Goal: Task Accomplishment & Management: Manage account settings

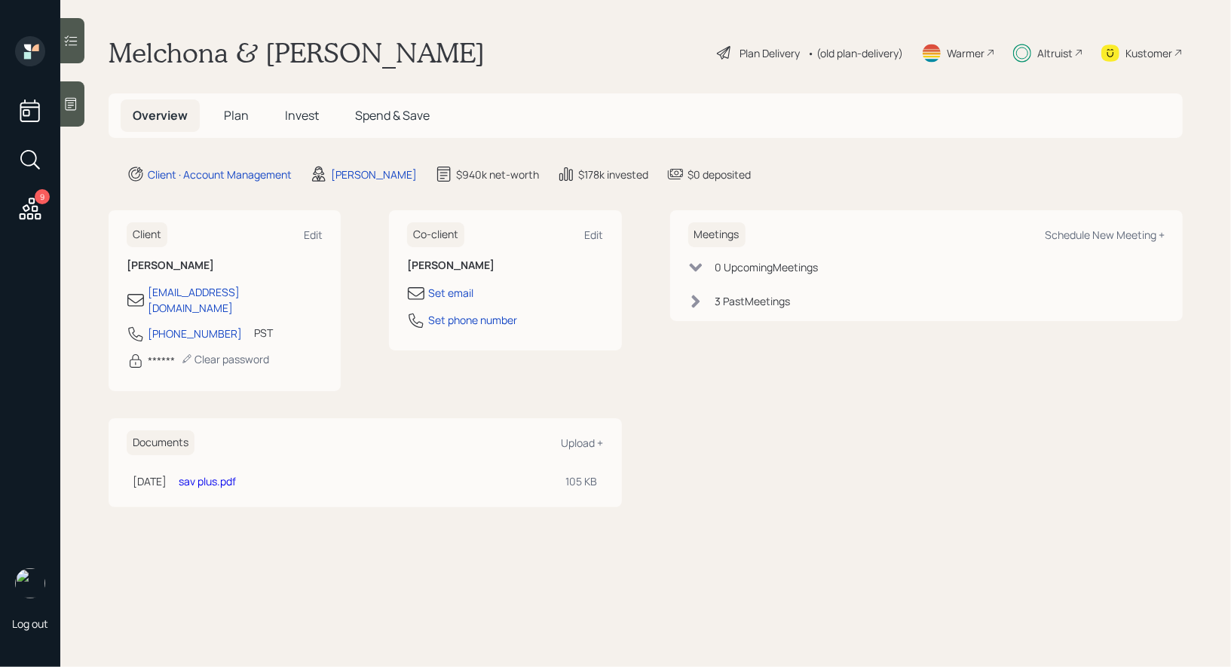
click at [307, 112] on span "Invest" at bounding box center [302, 115] width 34 height 17
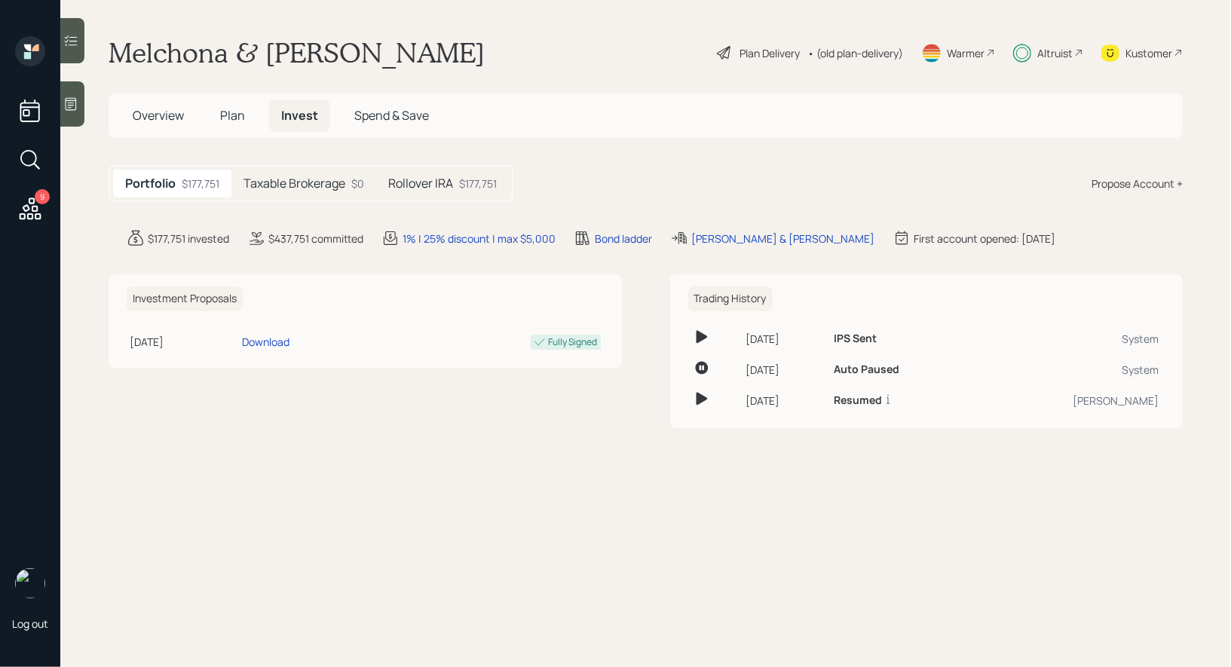
click at [453, 182] on h5 "Rollover IRA" at bounding box center [420, 183] width 65 height 14
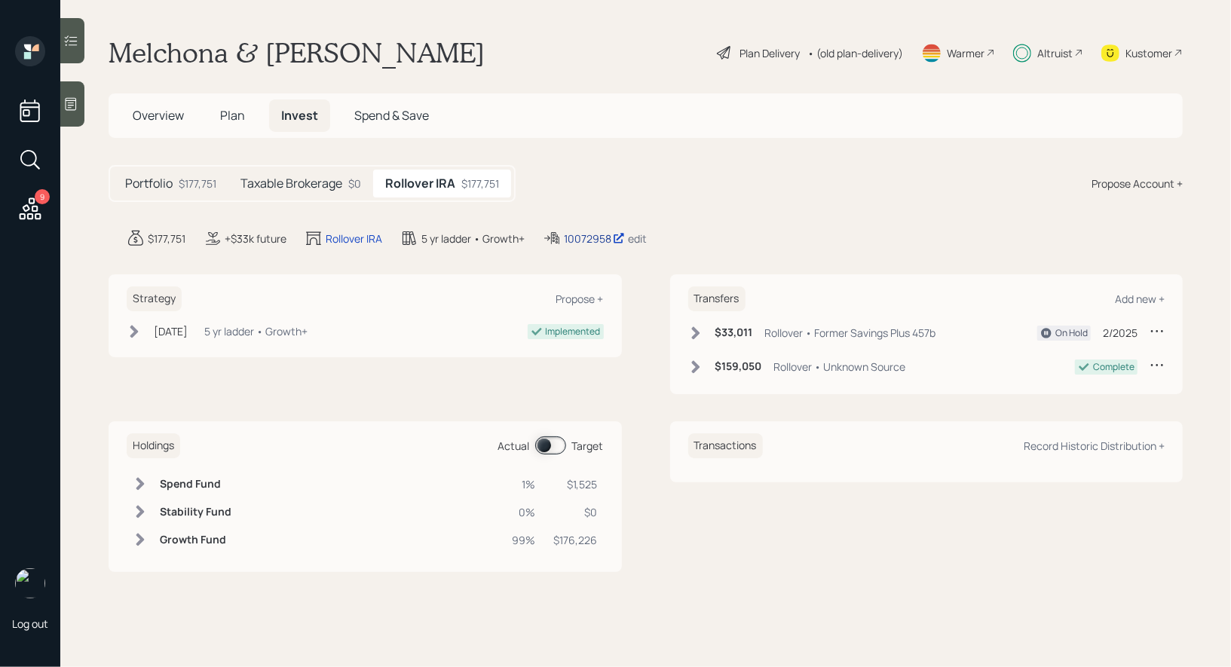
click at [587, 237] on div "10072958" at bounding box center [594, 239] width 61 height 16
click at [760, 53] on div "Plan Delivery" at bounding box center [769, 53] width 60 height 16
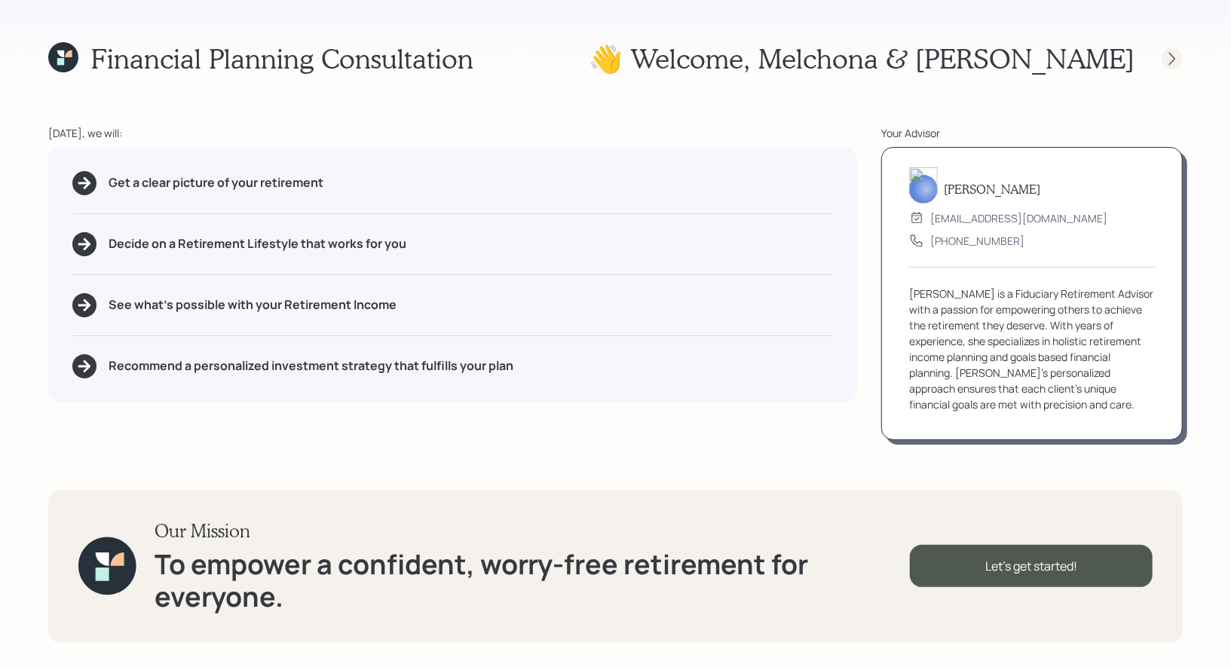
click at [1171, 59] on icon at bounding box center [1172, 58] width 15 height 15
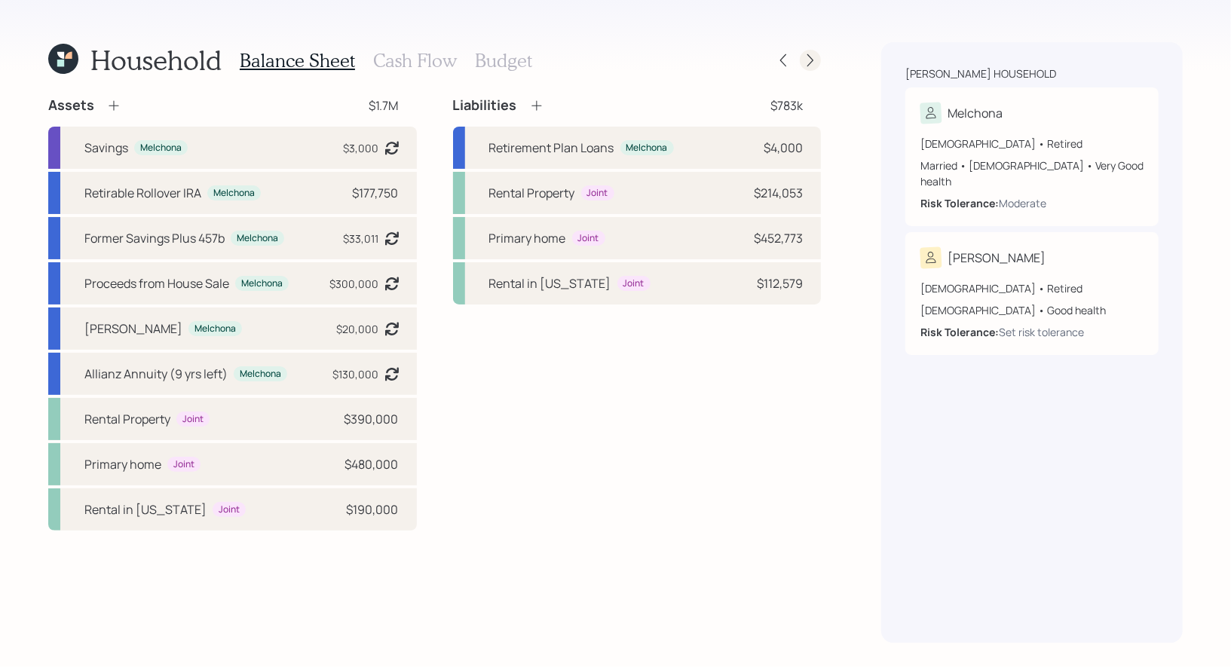
click at [814, 60] on icon at bounding box center [810, 60] width 15 height 15
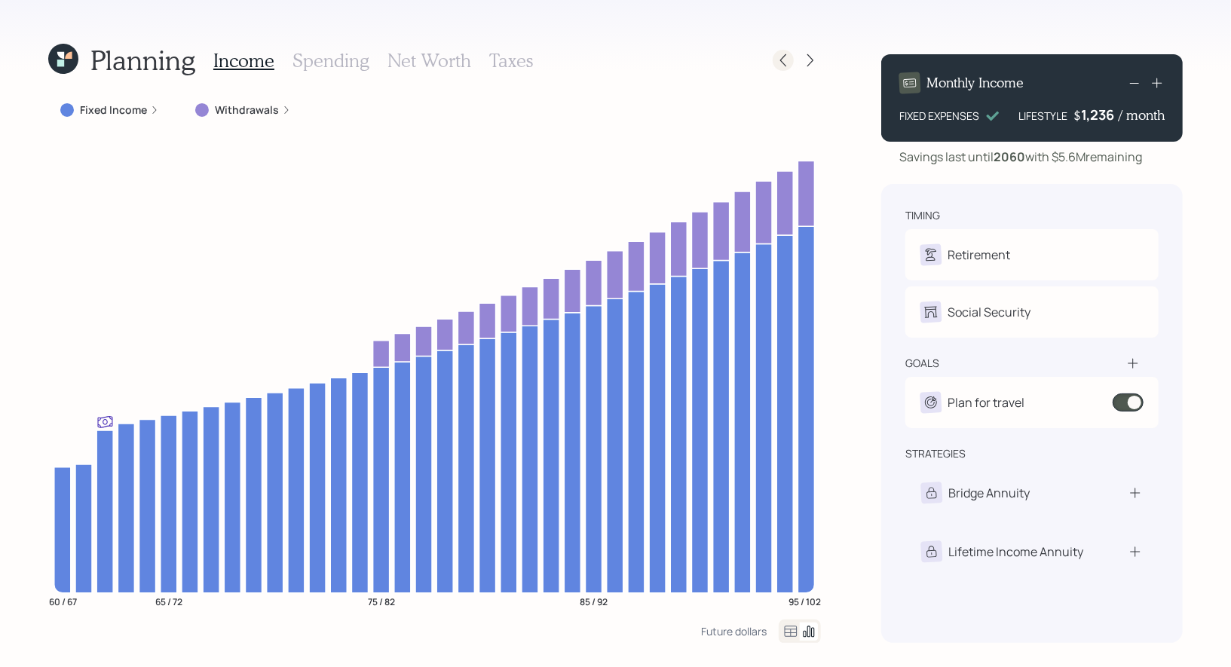
click at [778, 60] on icon at bounding box center [783, 60] width 15 height 15
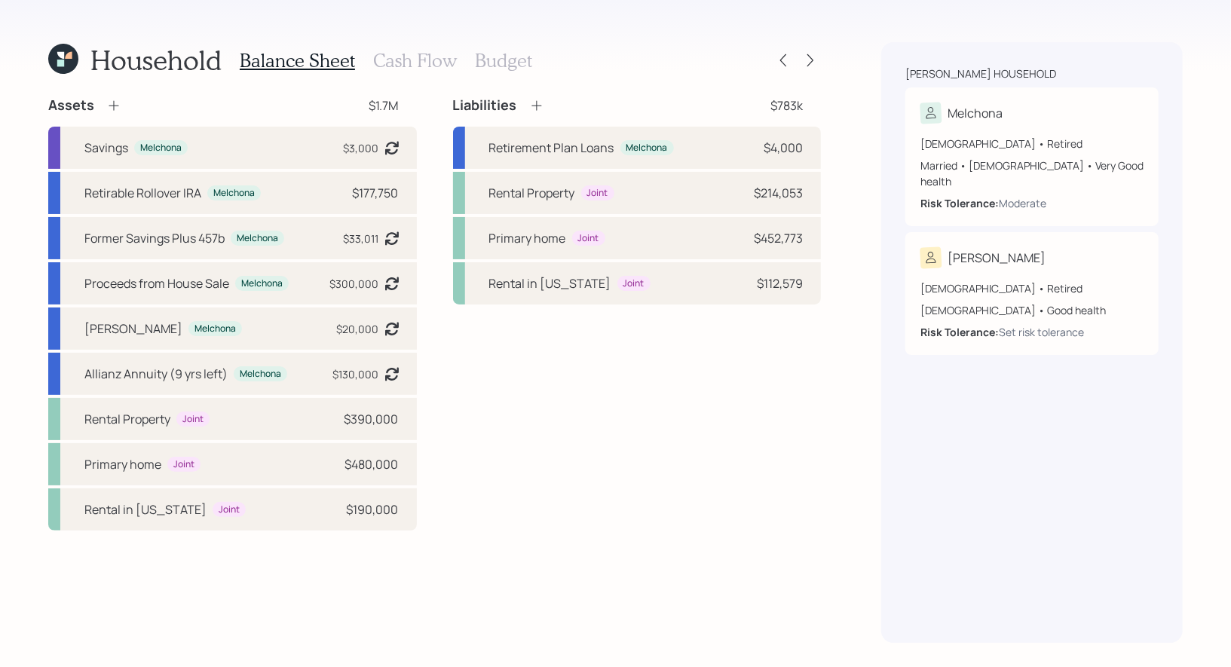
click at [400, 59] on h3 "Cash Flow" at bounding box center [415, 61] width 84 height 22
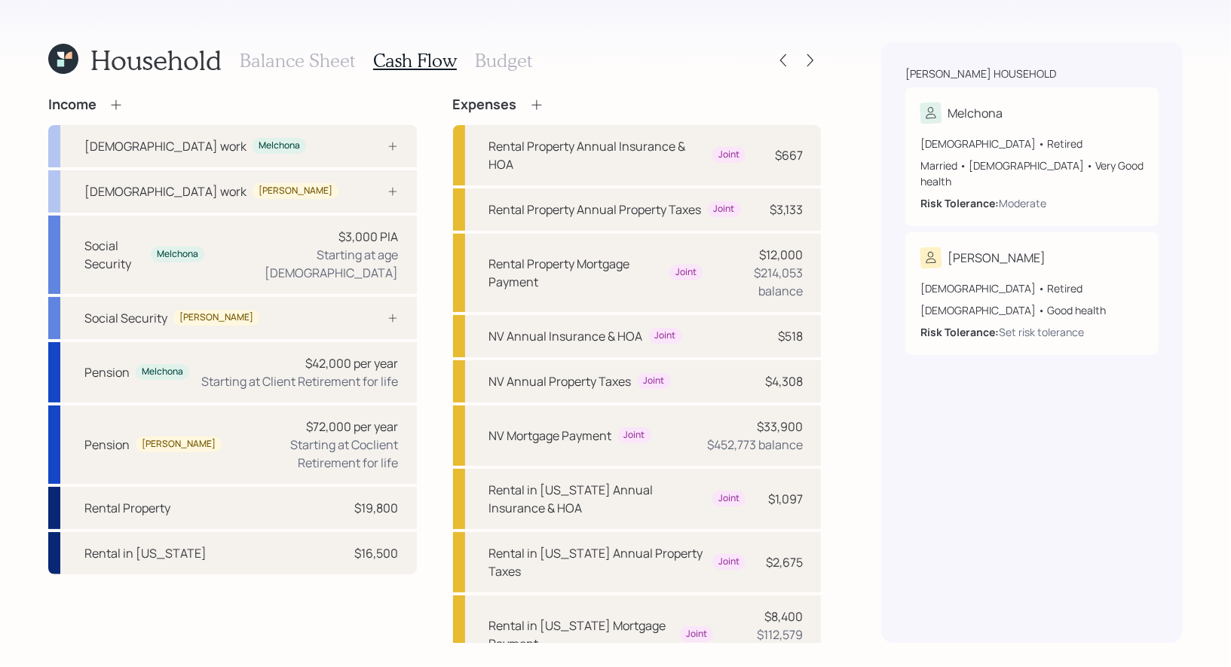
click at [302, 55] on h3 "Balance Sheet" at bounding box center [297, 61] width 115 height 22
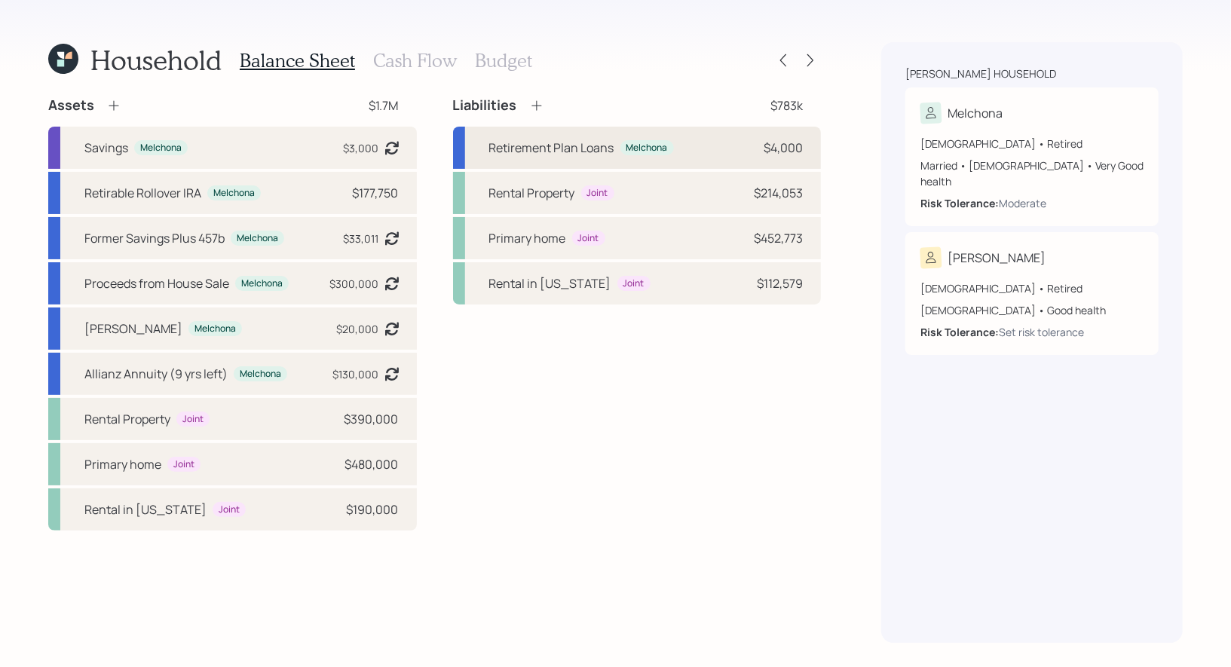
click at [700, 149] on div "Retirement Plan Loans Melchona $4,000" at bounding box center [637, 148] width 369 height 42
select select "other"
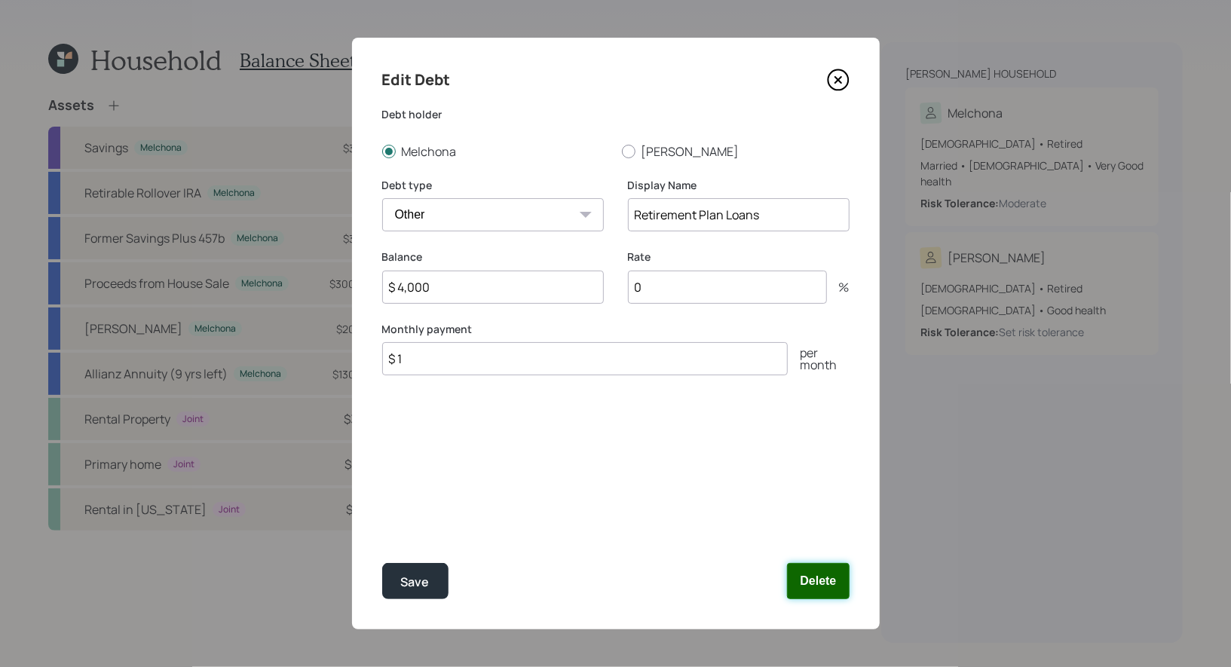
click at [830, 577] on button "Delete" at bounding box center [818, 581] width 62 height 36
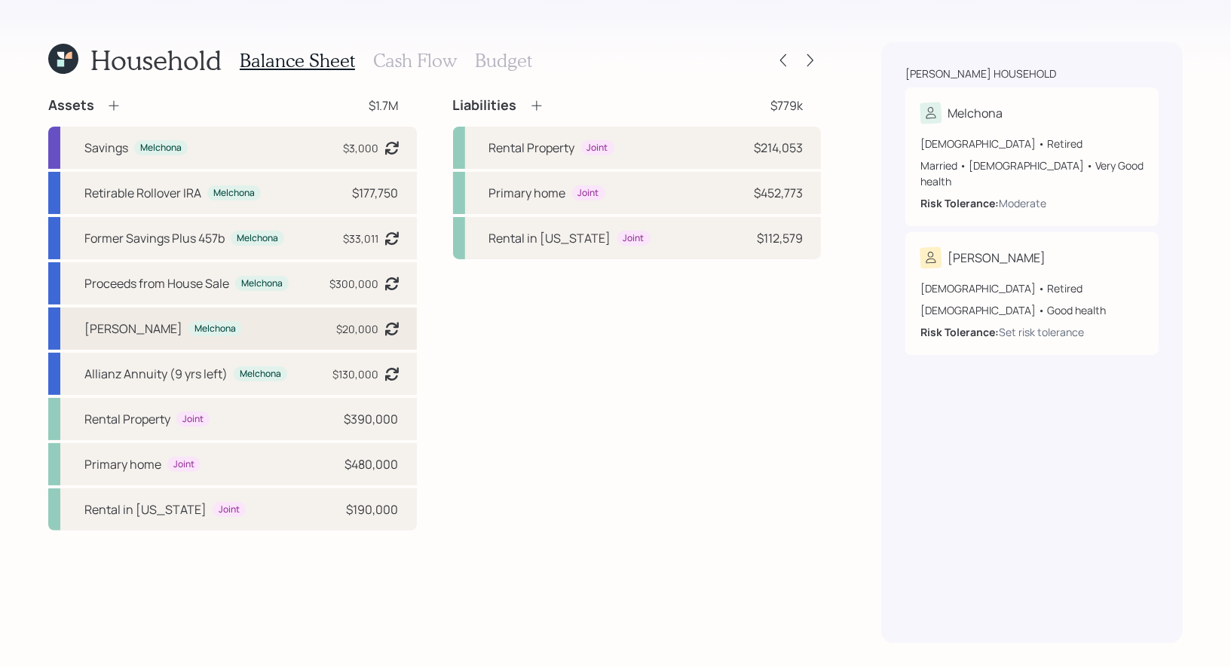
click at [228, 349] on div "[PERSON_NAME] $20,000 Asset balance last updated on [DATE]. Last year it was ex…" at bounding box center [232, 329] width 369 height 42
select select "roth_ira"
select select "balanced"
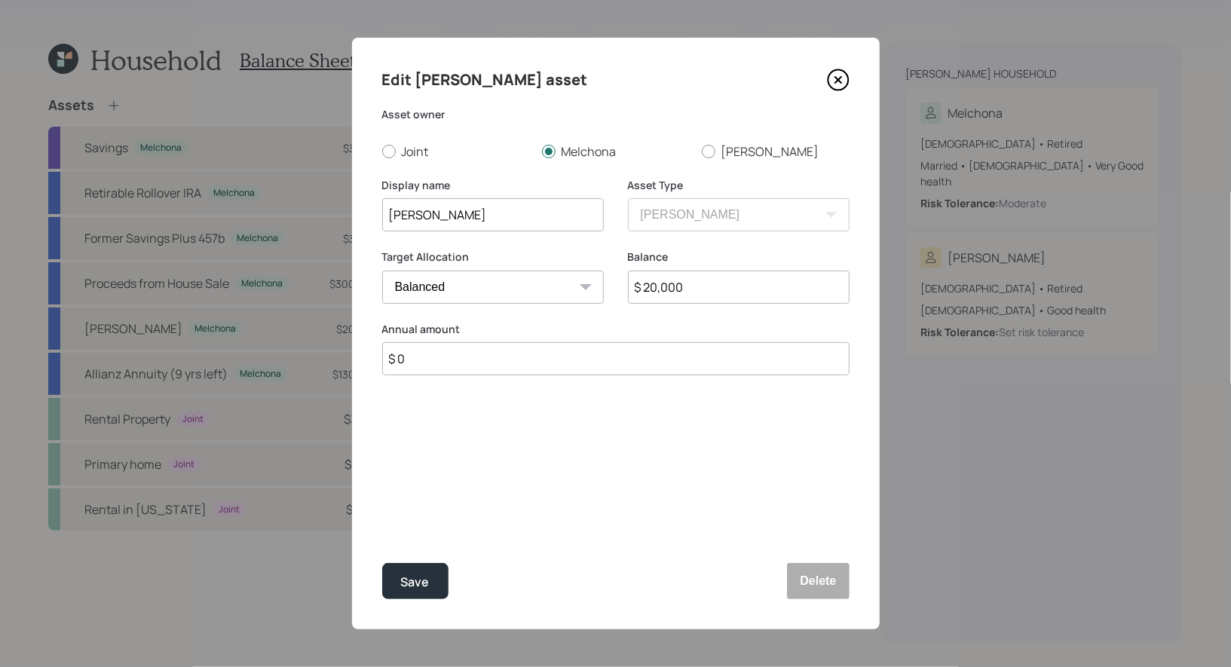
click at [690, 287] on input "$ 20,000" at bounding box center [739, 287] width 222 height 33
type input "$ 30,000"
click at [412, 580] on div "Save" at bounding box center [415, 582] width 29 height 20
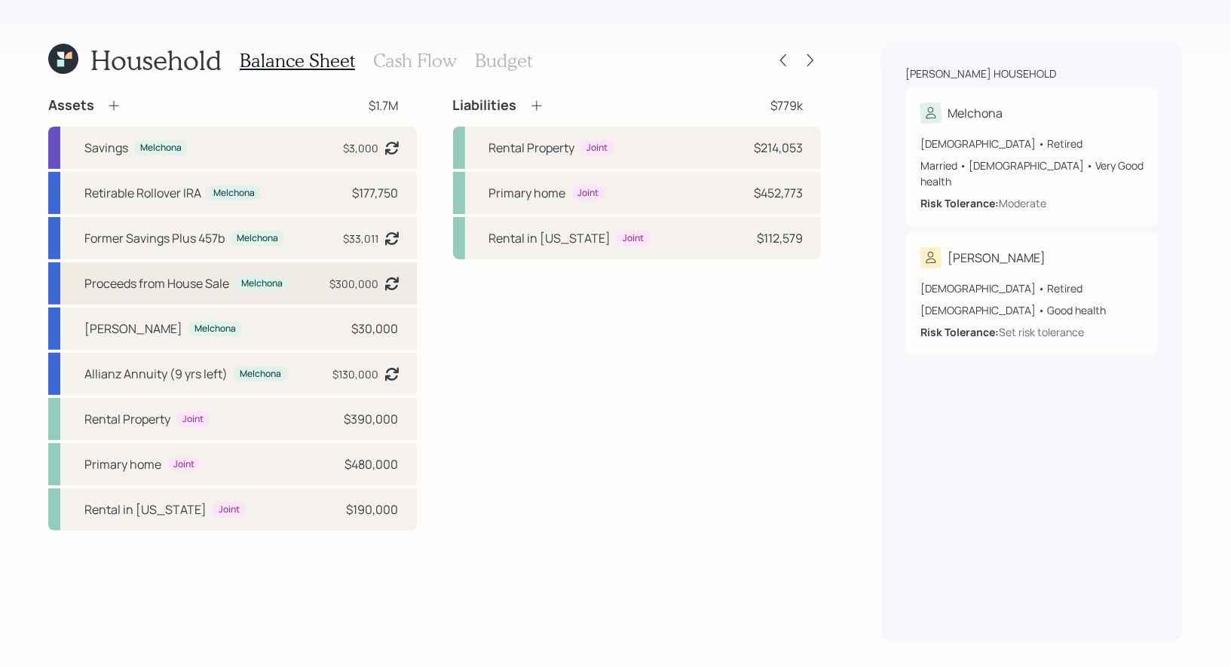
click at [179, 287] on div "Proceeds from House Sale" at bounding box center [156, 283] width 145 height 18
select select "taxable"
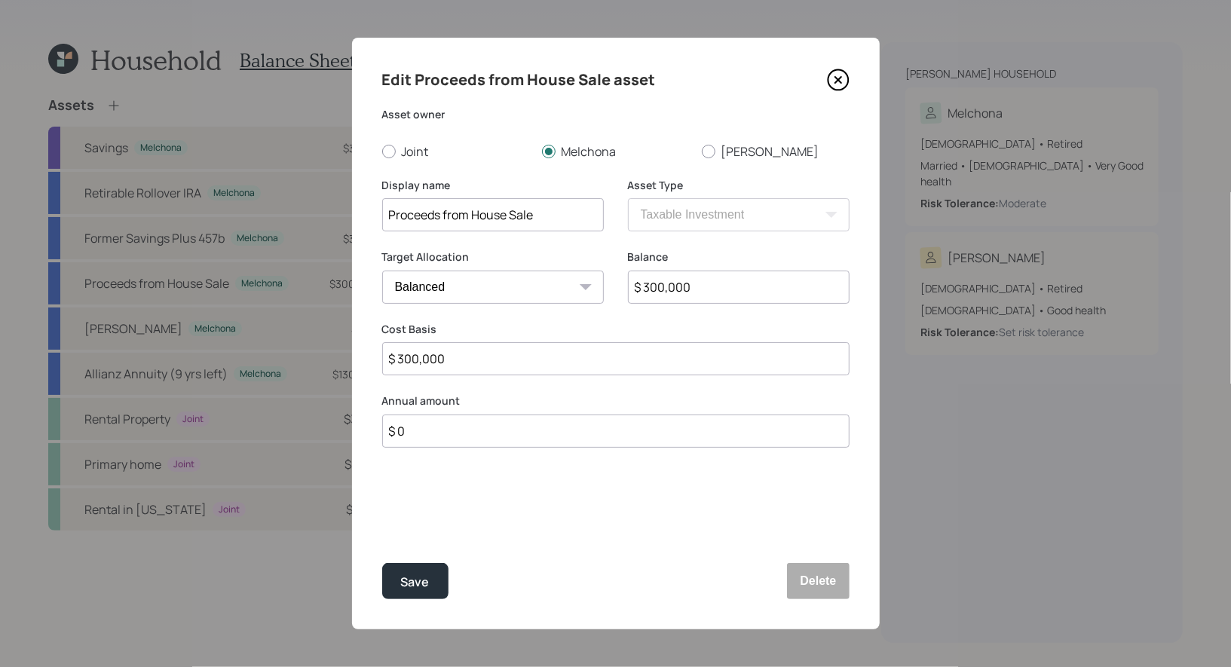
click at [715, 298] on input "$ 300,000" at bounding box center [739, 287] width 222 height 33
click at [551, 220] on input "Proceeds from House Sale" at bounding box center [493, 214] width 222 height 33
click at [514, 295] on select "Cash Conservative Balanced Aggressive" at bounding box center [493, 287] width 222 height 33
select select "conservative"
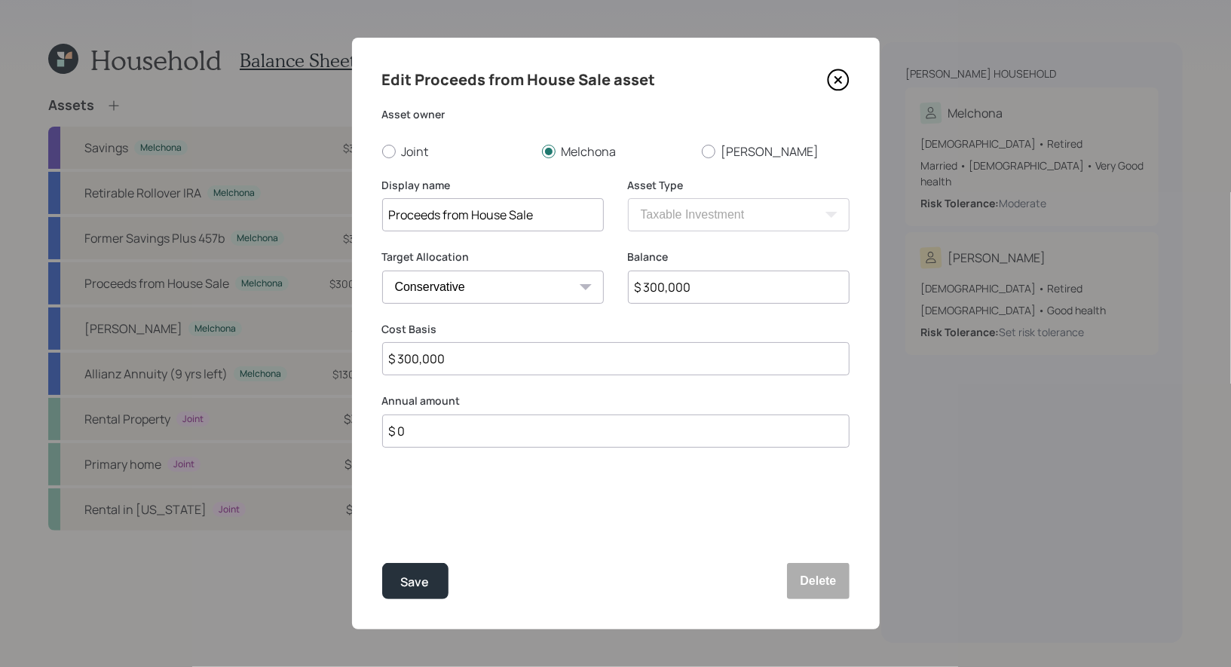
click at [382, 271] on select "Cash Conservative Balanced Aggressive" at bounding box center [493, 287] width 222 height 33
click at [564, 217] on input "Proceeds from House Sale" at bounding box center [493, 214] width 222 height 33
type input "CD"
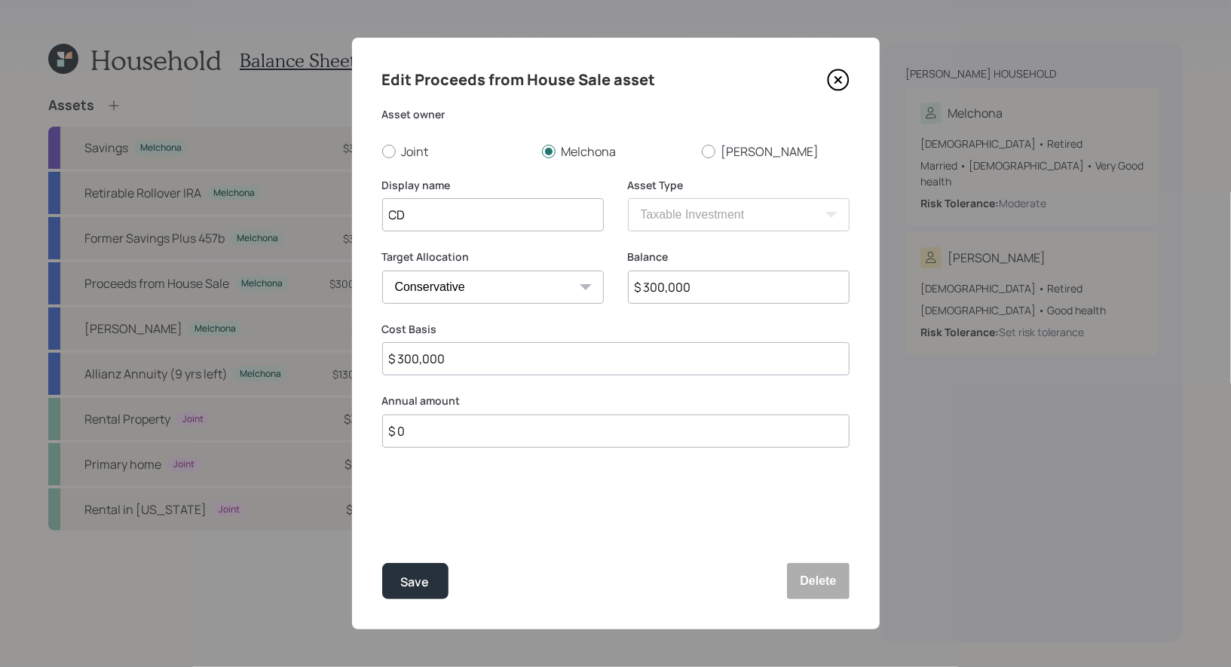
click at [761, 286] on input "$ 300,000" at bounding box center [739, 287] width 222 height 33
type input "$ 250,000"
click at [603, 361] on input "$ 300,000" at bounding box center [615, 358] width 467 height 33
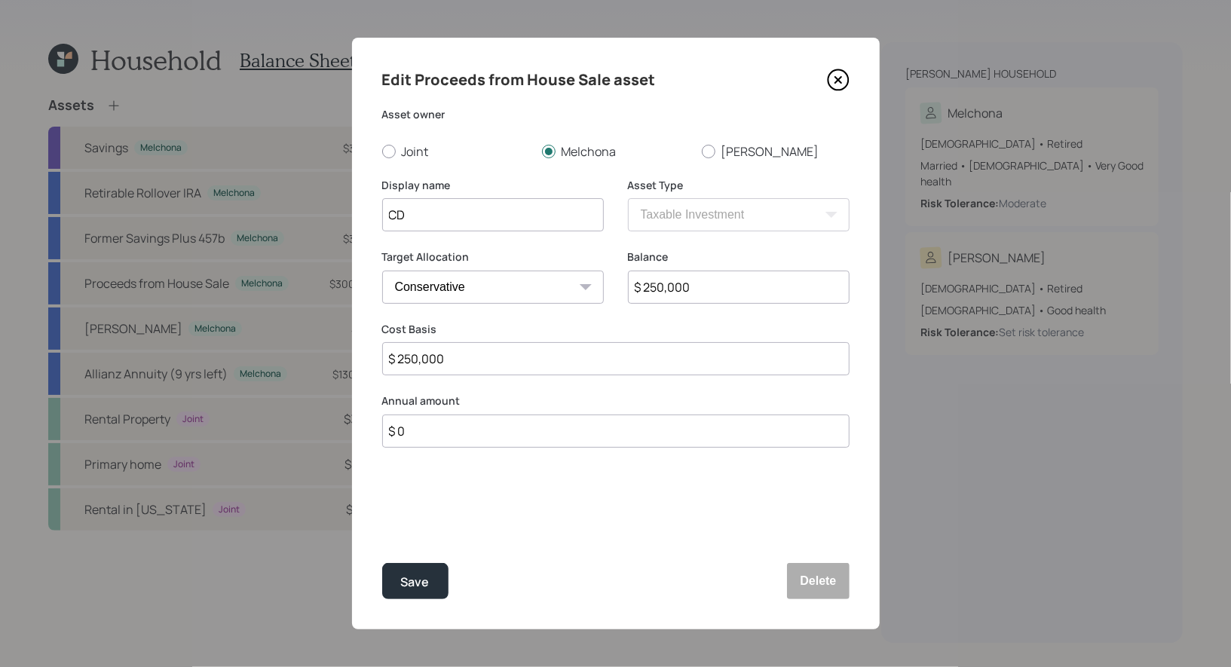
type input "$ 250,000"
click at [550, 484] on div "Edit Proceeds from House Sale asset Asset owner Joint [PERSON_NAME] Display nam…" at bounding box center [616, 334] width 528 height 592
click at [418, 213] on input "CD" at bounding box center [493, 214] width 222 height 33
type input "CD' [DATE]"
click at [428, 582] on div "Save" at bounding box center [415, 582] width 29 height 20
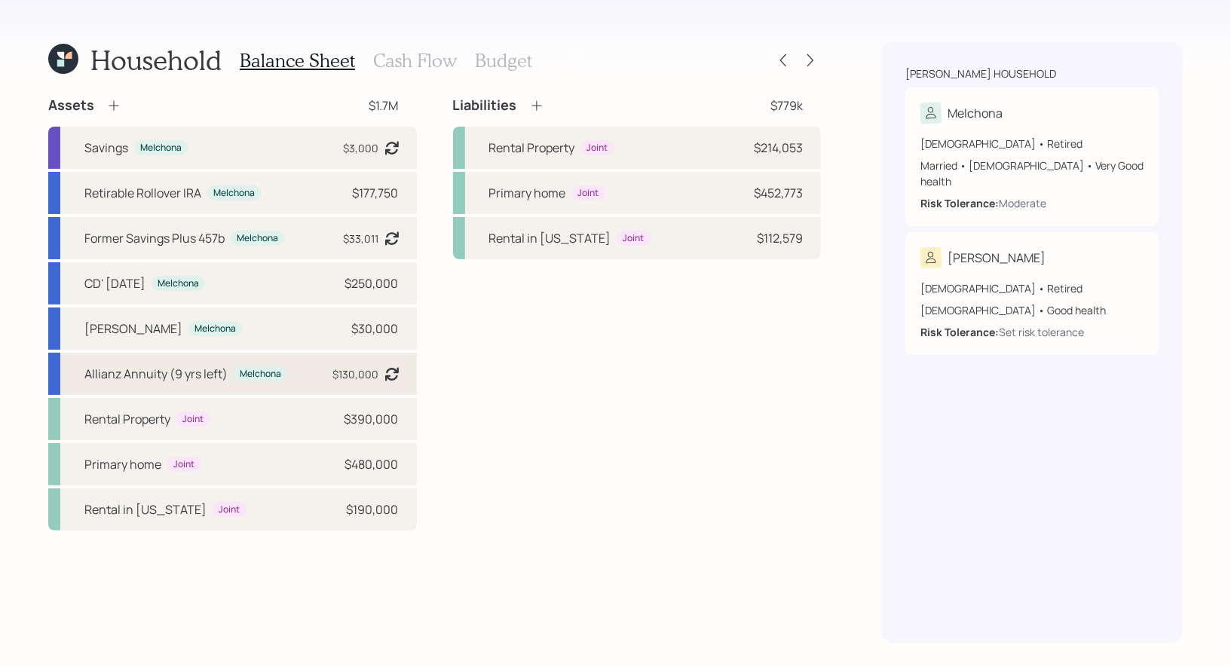
click at [322, 380] on div "Allianz Annuity (9 yrs left) Melchona $130,000 Asset balance last updated on [D…" at bounding box center [232, 374] width 369 height 42
select select "ira"
select select "conservative"
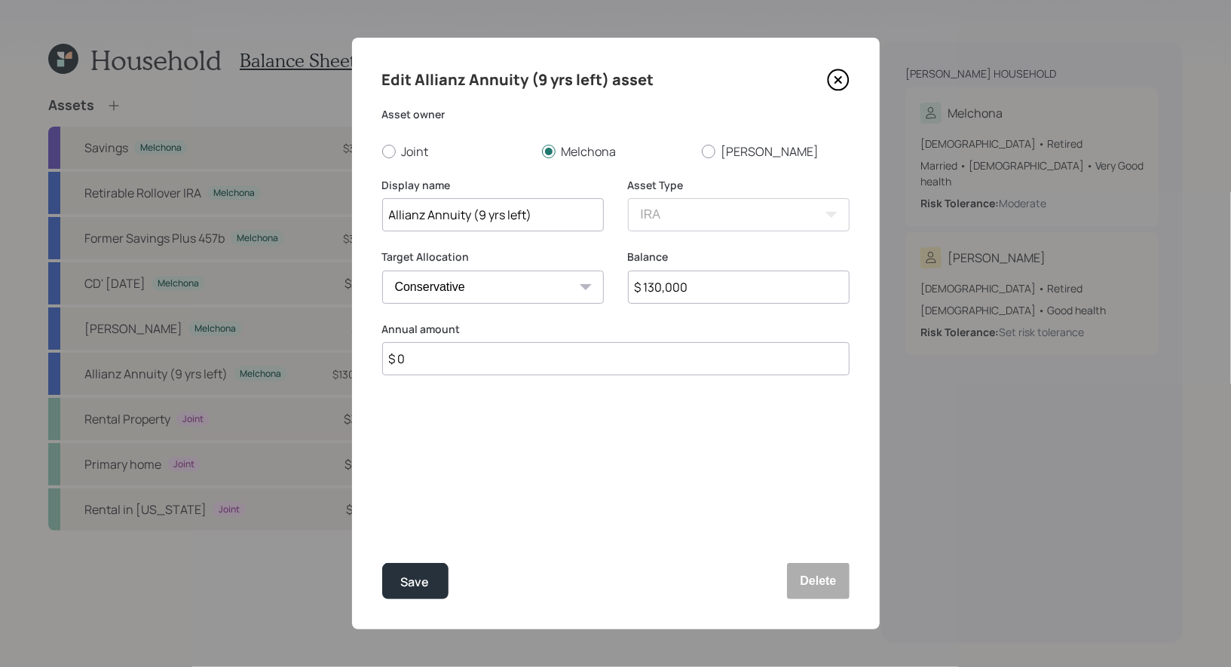
click at [724, 289] on input "$ 130,000" at bounding box center [739, 287] width 222 height 33
type input "$ 140,000"
click at [409, 587] on div "Save" at bounding box center [415, 582] width 29 height 20
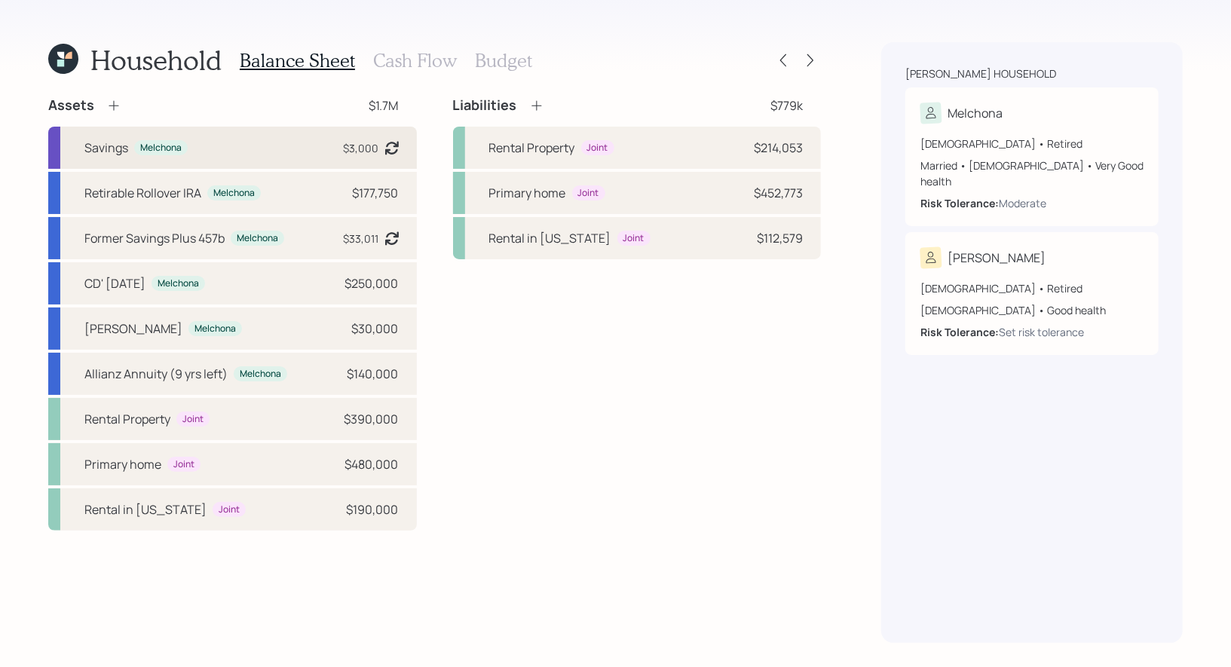
click at [289, 163] on div "Savings Melchona $3,000 Asset balance last updated on [DATE]." at bounding box center [232, 148] width 369 height 42
select select "emergency_fund"
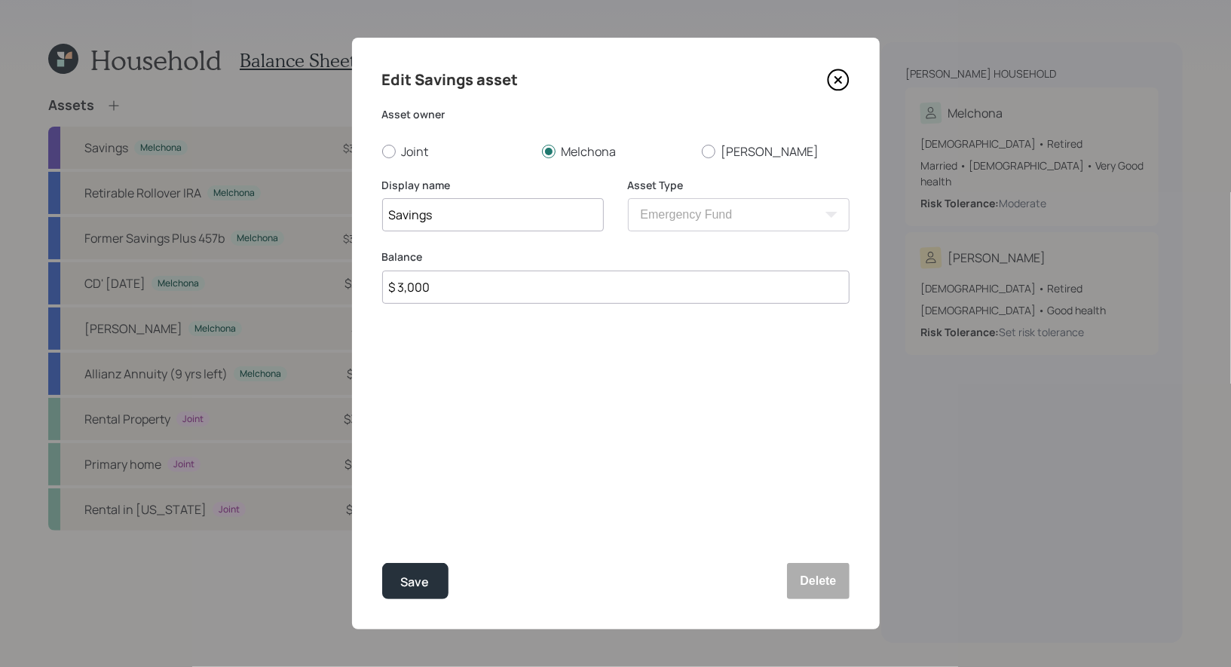
click at [541, 295] on input "$ 3,000" at bounding box center [615, 287] width 467 height 33
type input "$ 10,000"
click at [412, 583] on div "Save" at bounding box center [415, 582] width 29 height 20
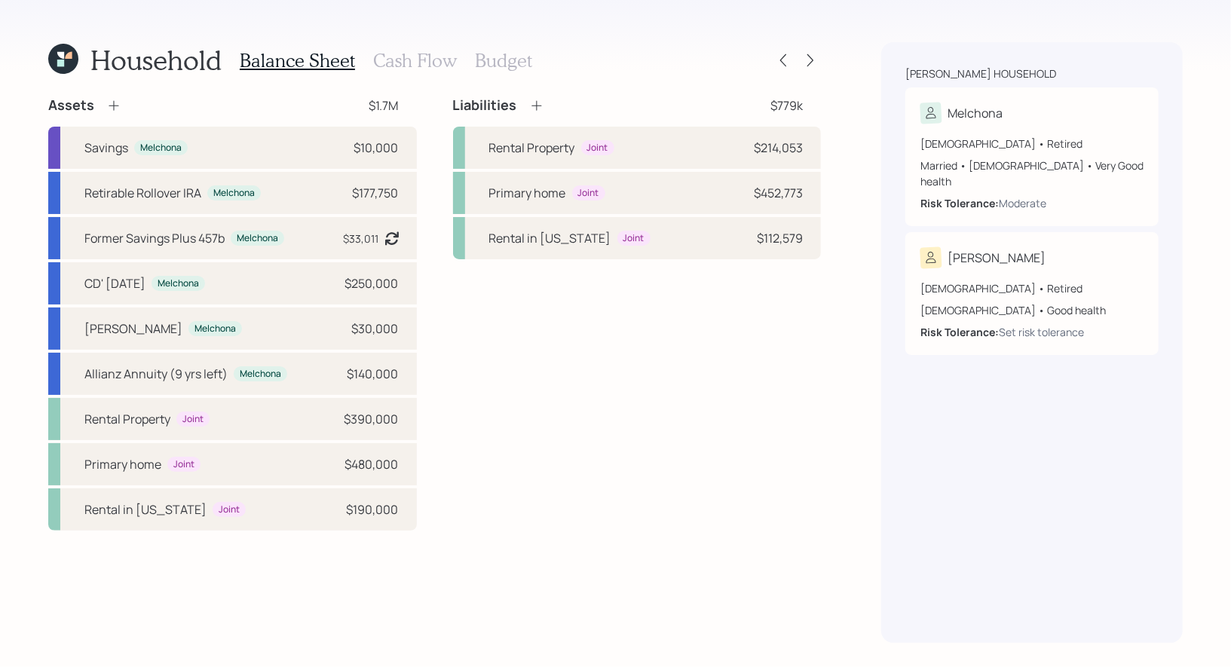
click at [423, 60] on h3 "Cash Flow" at bounding box center [415, 61] width 84 height 22
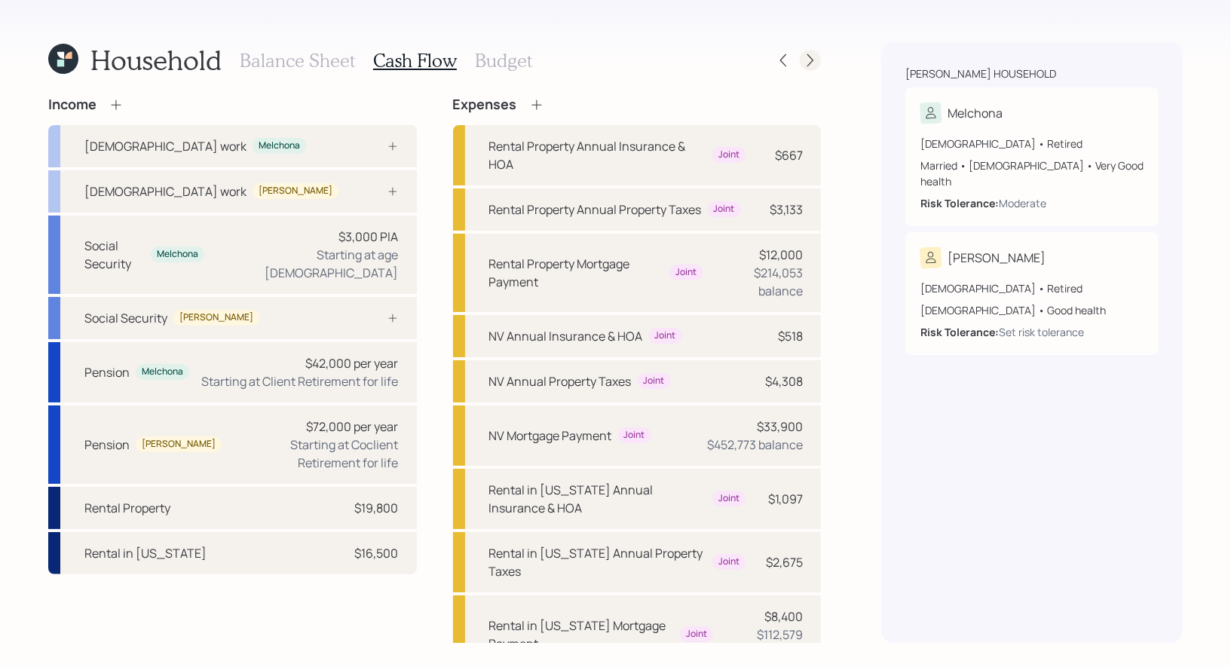
click at [810, 56] on icon at bounding box center [810, 60] width 6 height 13
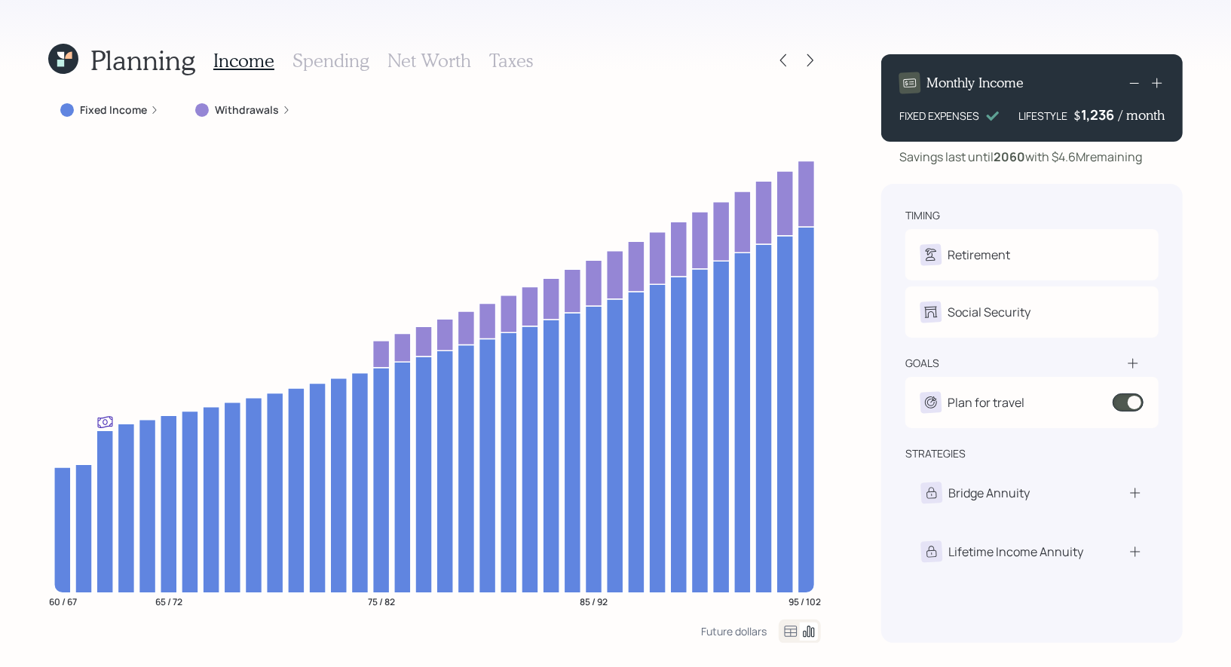
click at [271, 109] on label "Withdrawals" at bounding box center [247, 110] width 64 height 15
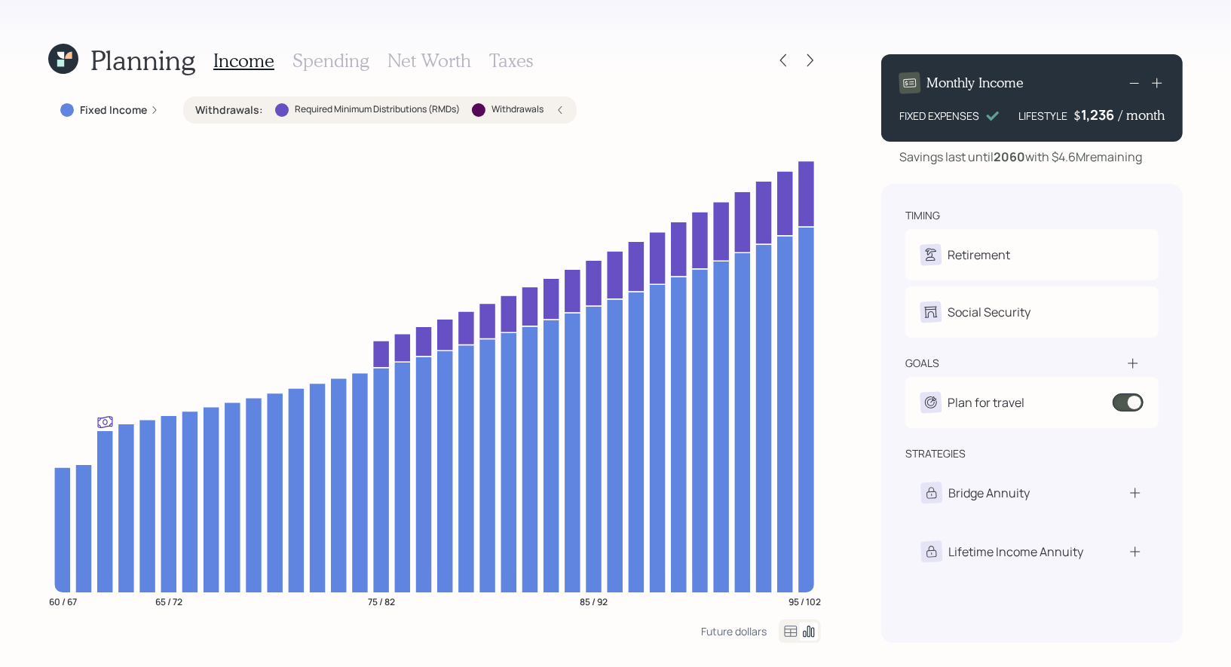
click at [60, 57] on icon at bounding box center [60, 55] width 7 height 7
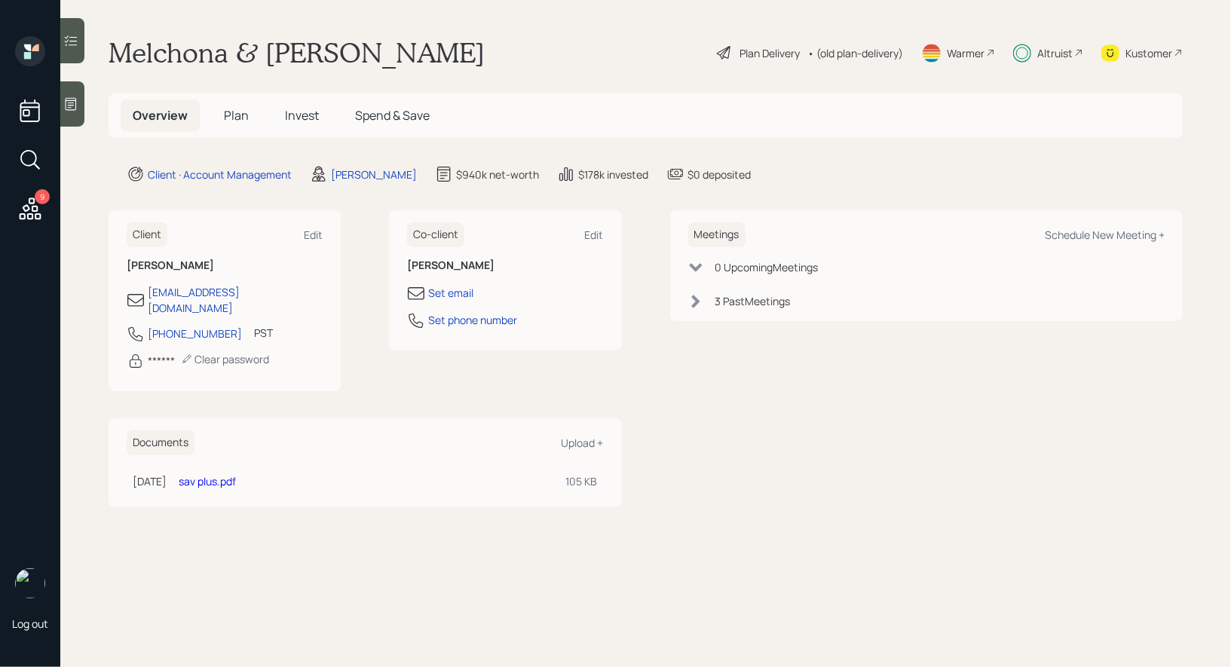
click at [232, 117] on span "Plan" at bounding box center [236, 115] width 25 height 17
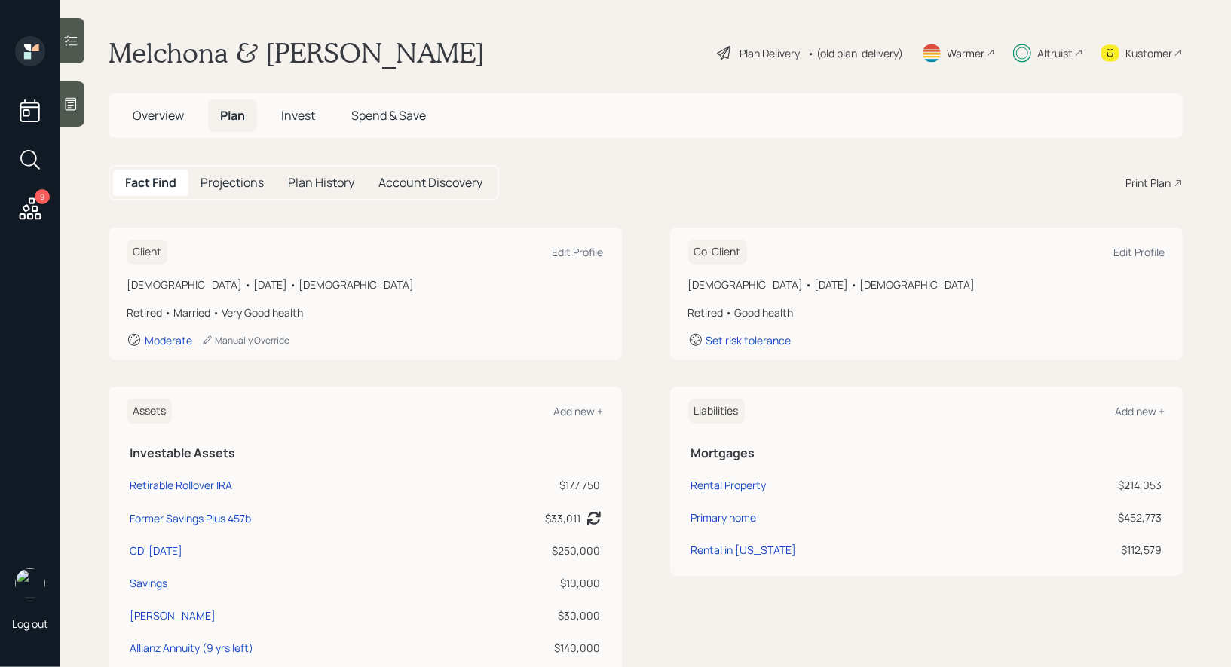
click at [304, 110] on span "Invest" at bounding box center [298, 115] width 34 height 17
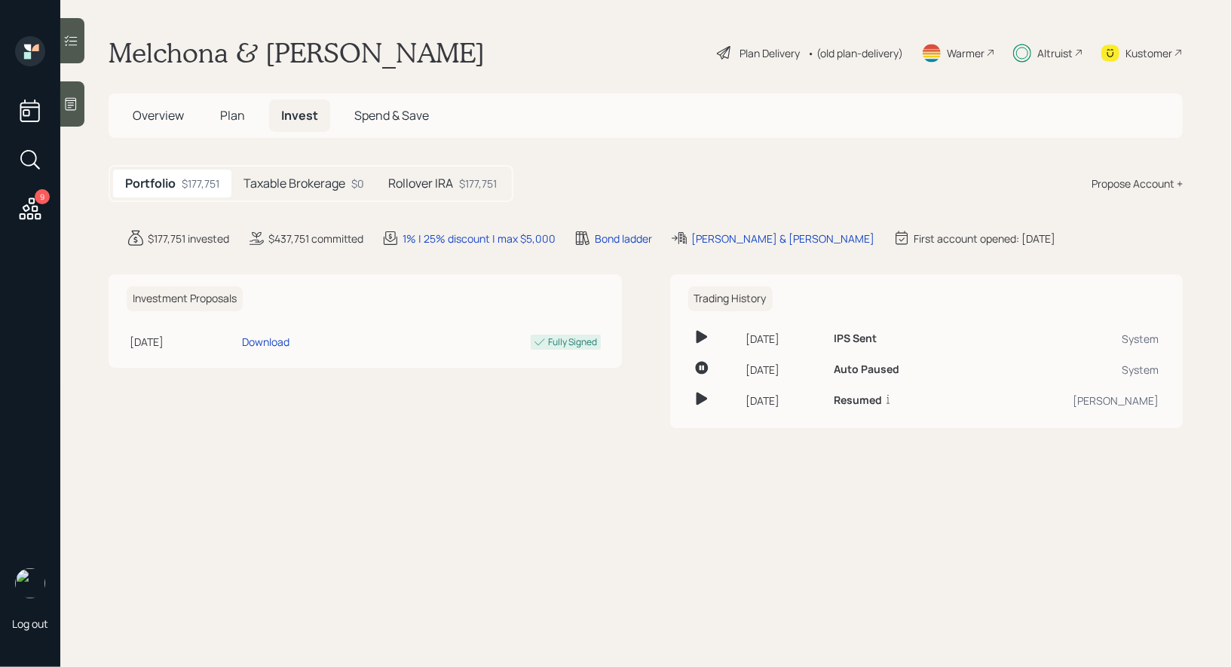
click at [425, 191] on h5 "Rollover IRA" at bounding box center [420, 183] width 65 height 14
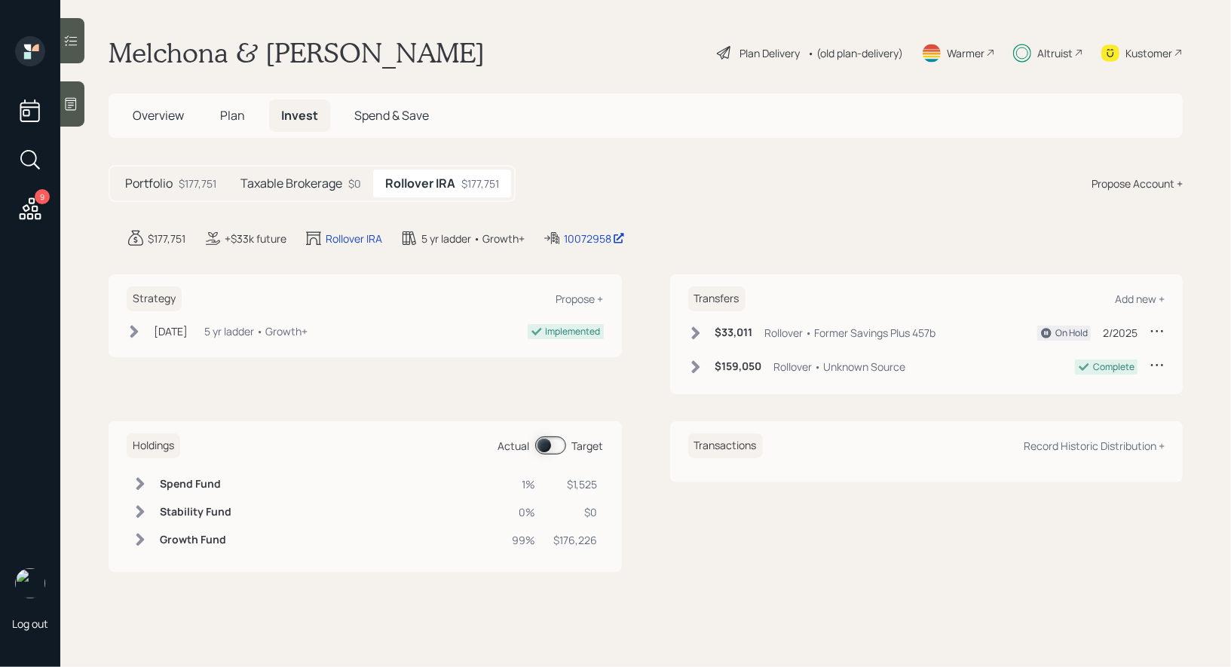
click at [1159, 327] on icon at bounding box center [1156, 330] width 15 height 15
click at [1097, 358] on div "Edit transfer" at bounding box center [1110, 360] width 109 height 14
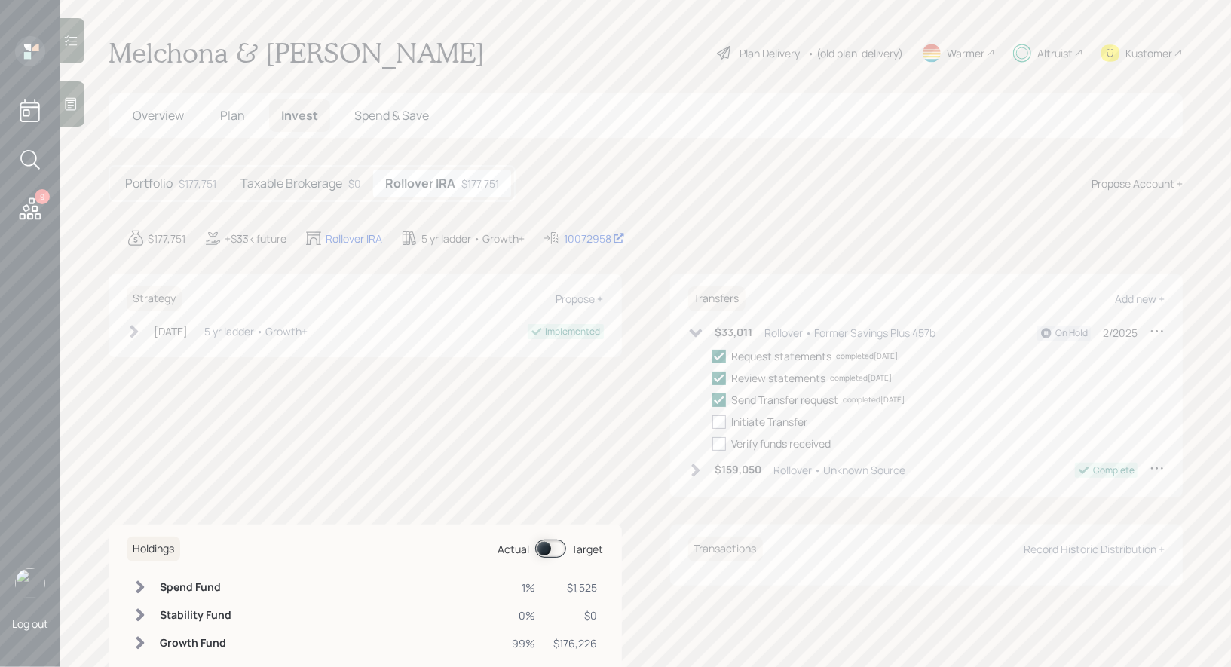
select select "rollover"
select select "2"
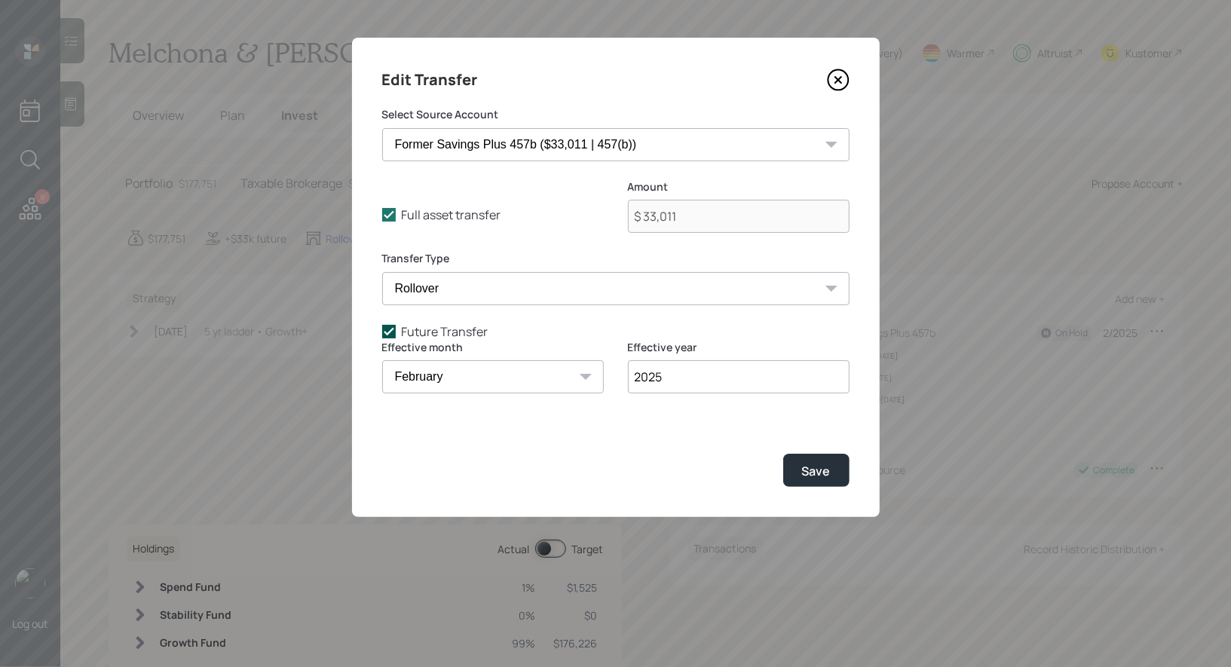
click at [389, 332] on icon at bounding box center [389, 332] width 14 height 14
click at [382, 332] on input "Future Transfer" at bounding box center [381, 331] width 1 height 1
checkbox input "false"
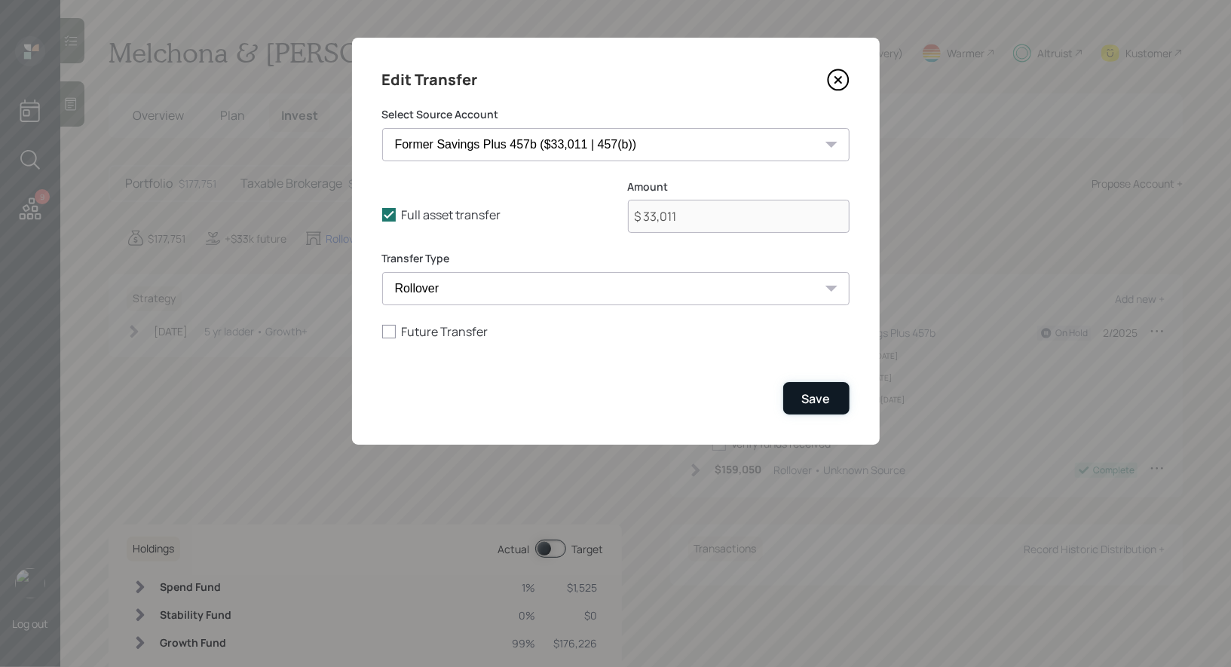
click at [821, 400] on div "Save" at bounding box center [816, 398] width 29 height 17
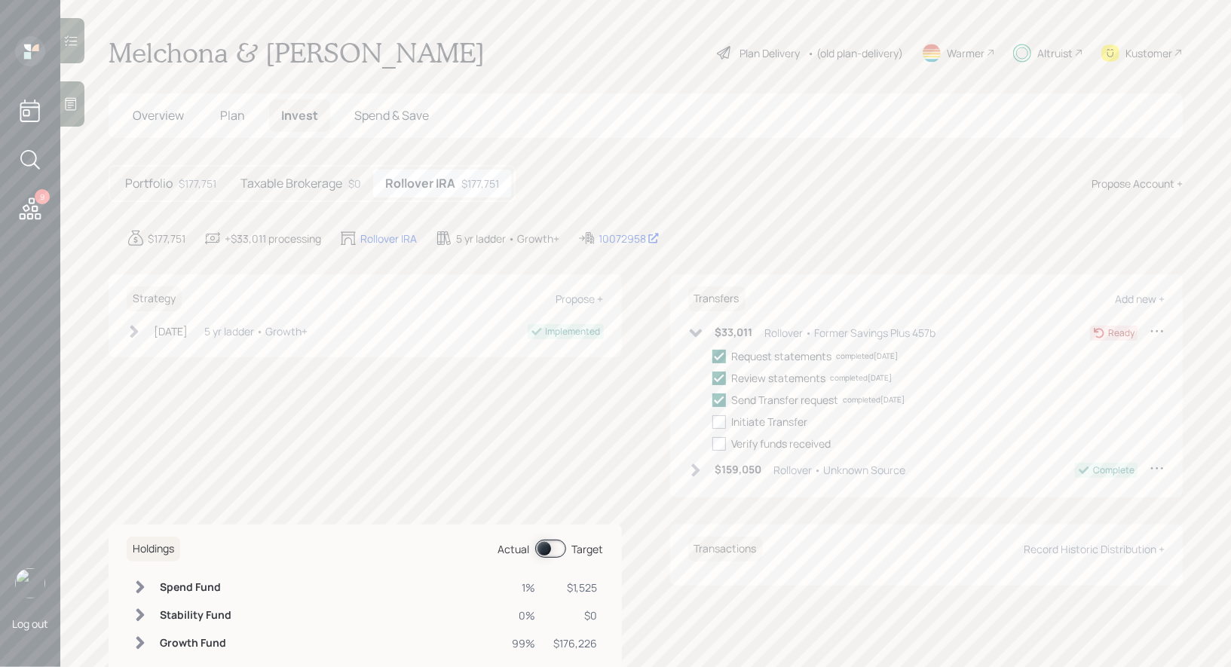
click at [287, 185] on h5 "Taxable Brokerage" at bounding box center [291, 183] width 102 height 14
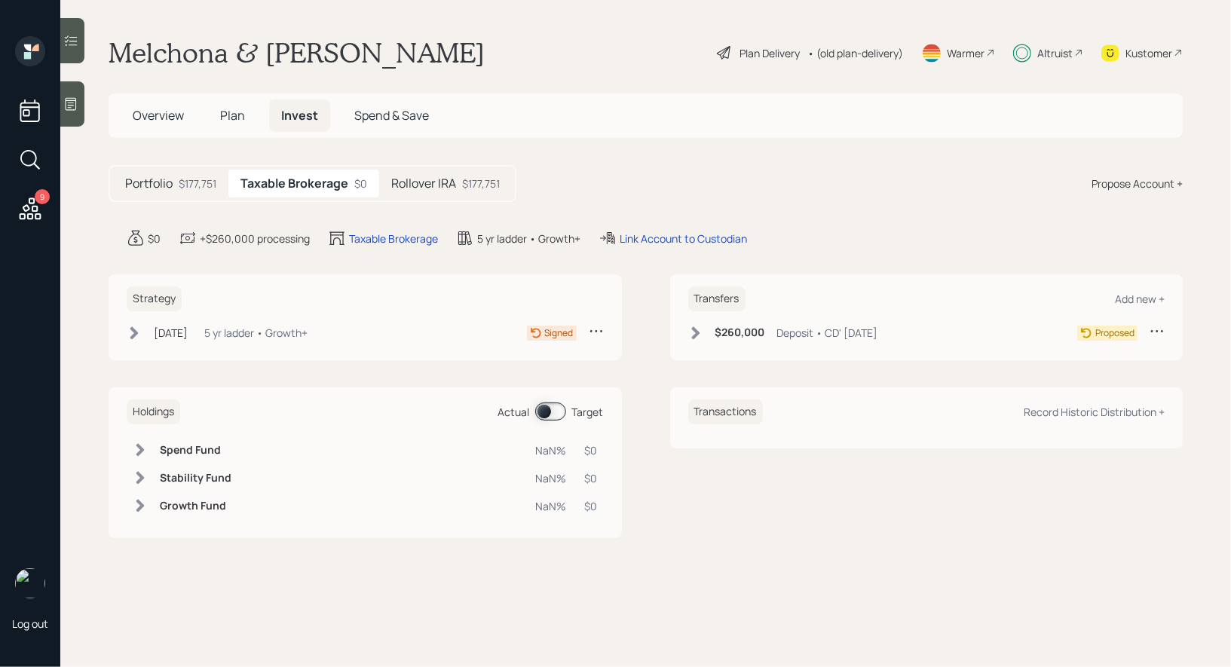
click at [136, 332] on icon at bounding box center [134, 332] width 8 height 13
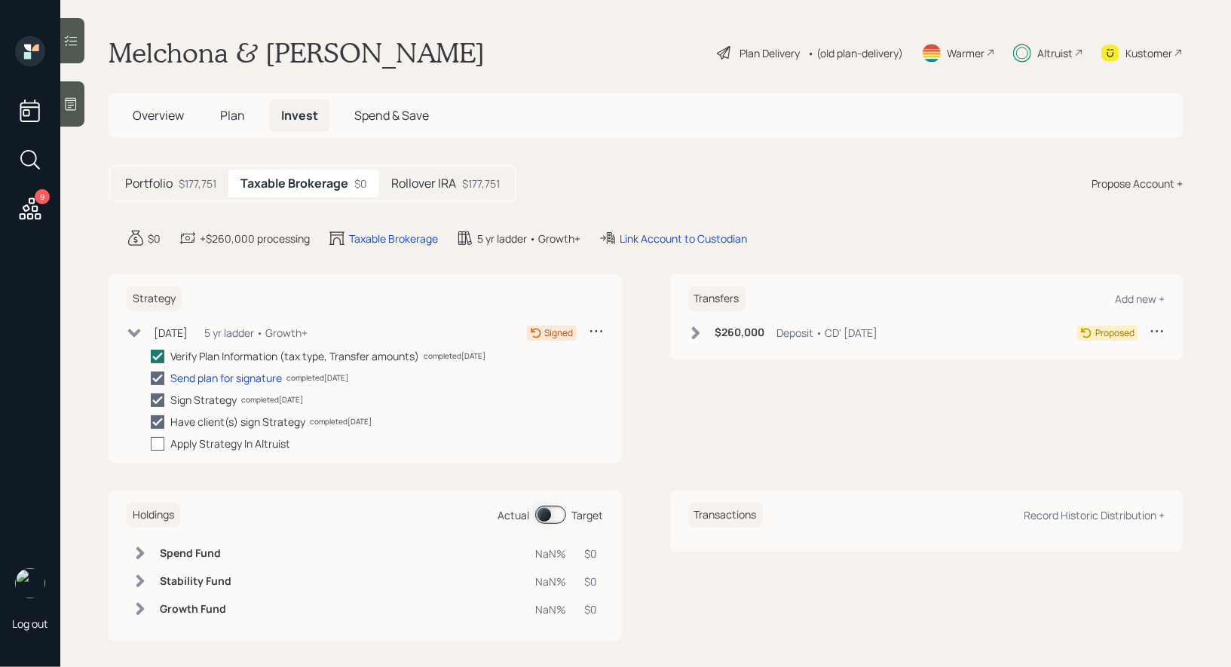
click at [158, 443] on div at bounding box center [158, 444] width 14 height 14
click at [151, 443] on input "checkbox" at bounding box center [150, 443] width 1 height 1
checkbox input "true"
click at [695, 329] on icon at bounding box center [695, 332] width 8 height 13
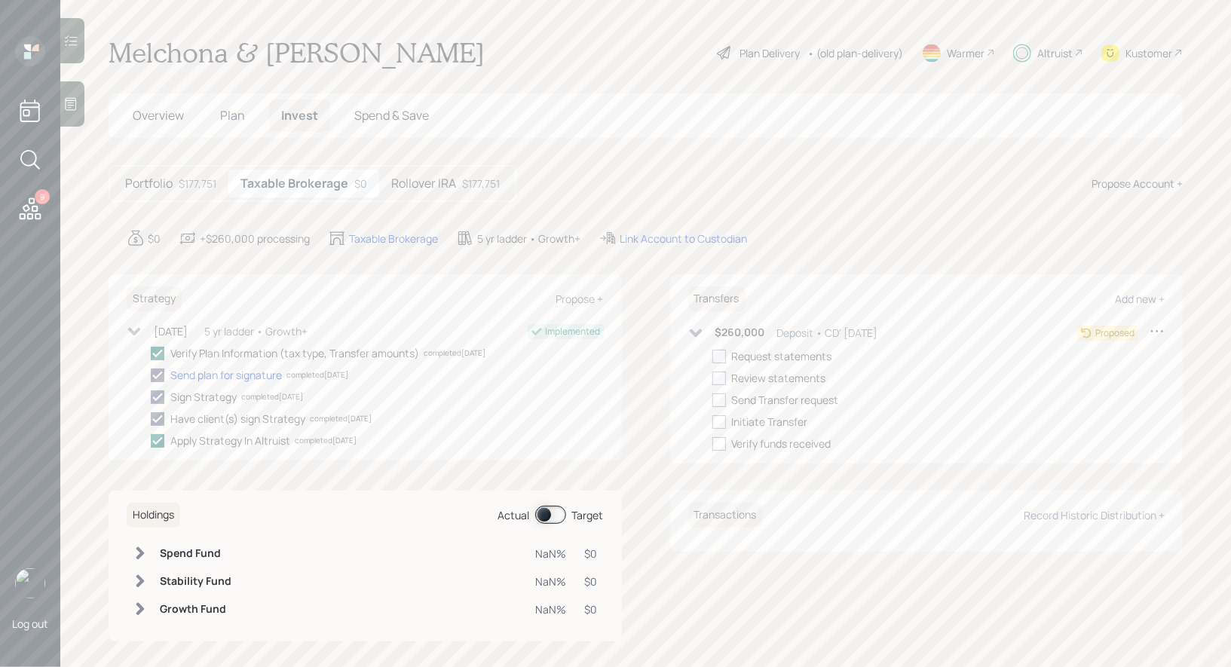
click at [695, 329] on icon at bounding box center [695, 333] width 15 height 15
